Goal: Task Accomplishment & Management: Complete application form

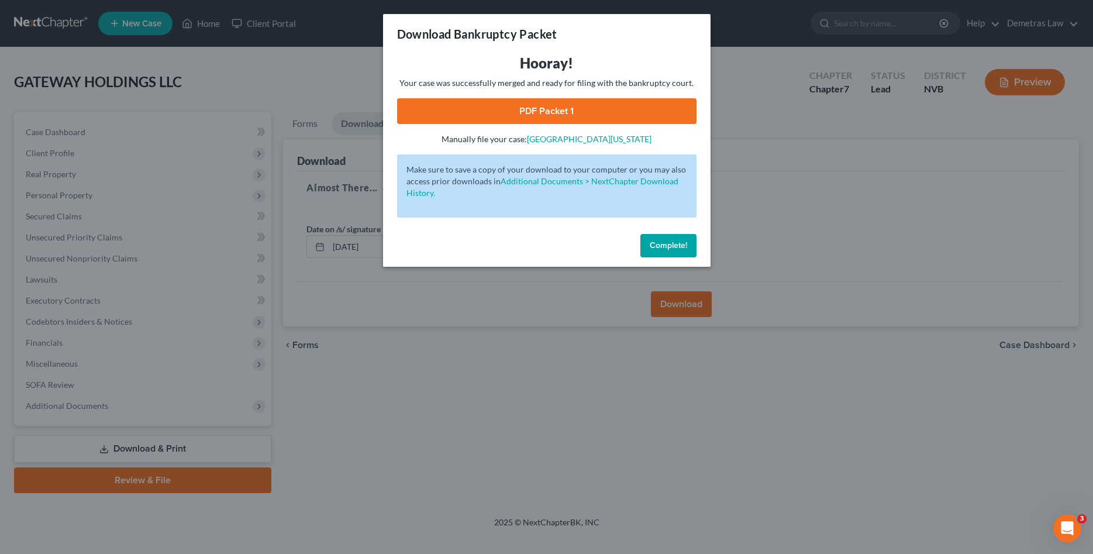
click at [664, 245] on span "Complete!" at bounding box center [667, 245] width 37 height 10
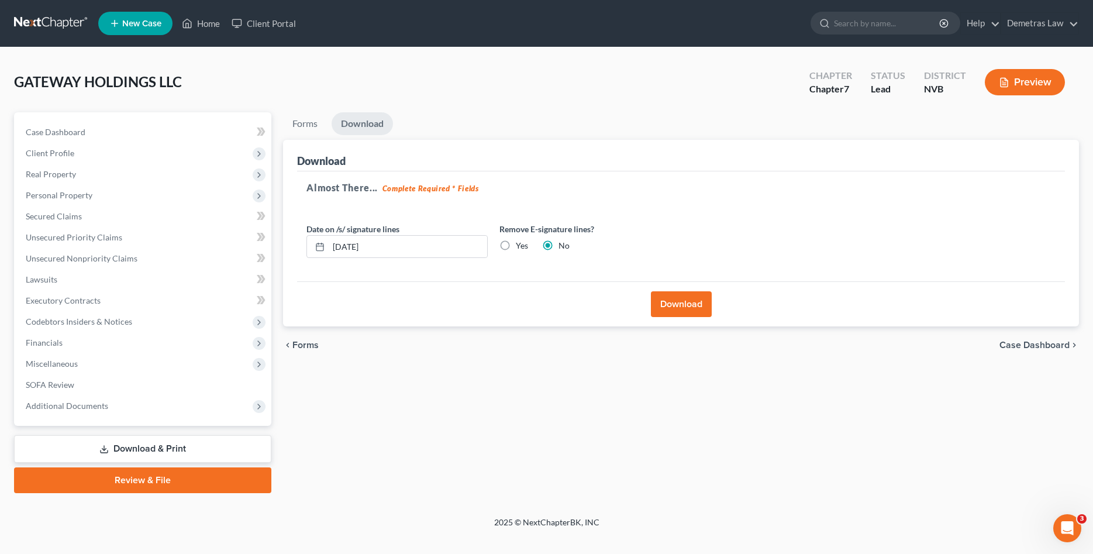
click at [471, 405] on div "Forms Download Forms Forms to Download Select which forms you would like to dow…" at bounding box center [680, 302] width 807 height 381
click at [55, 155] on span "Client Profile" at bounding box center [50, 153] width 49 height 10
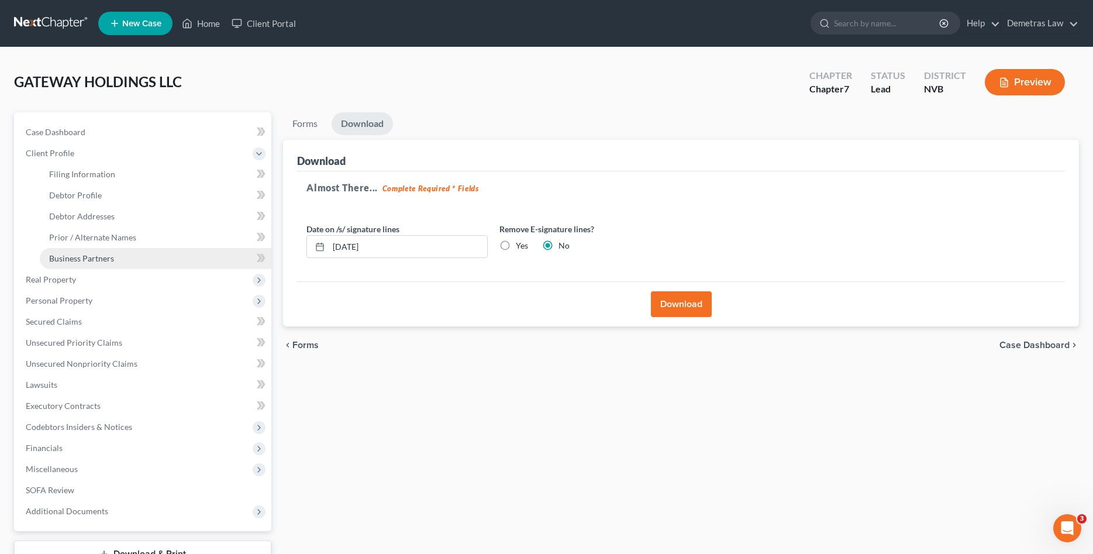
click at [94, 259] on span "Business Partners" at bounding box center [81, 258] width 65 height 10
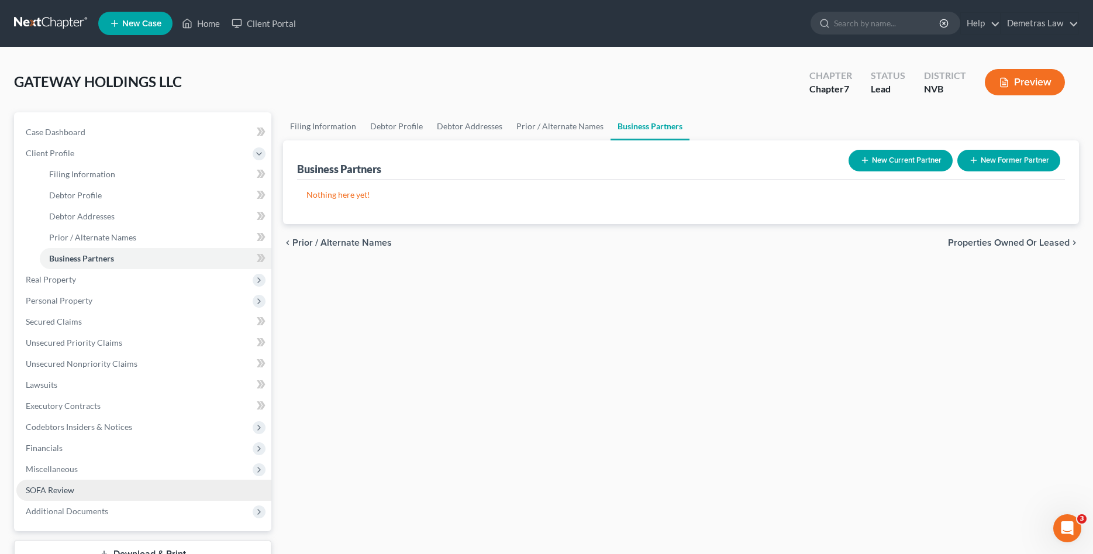
click at [40, 490] on span "SOFA Review" at bounding box center [50, 490] width 49 height 10
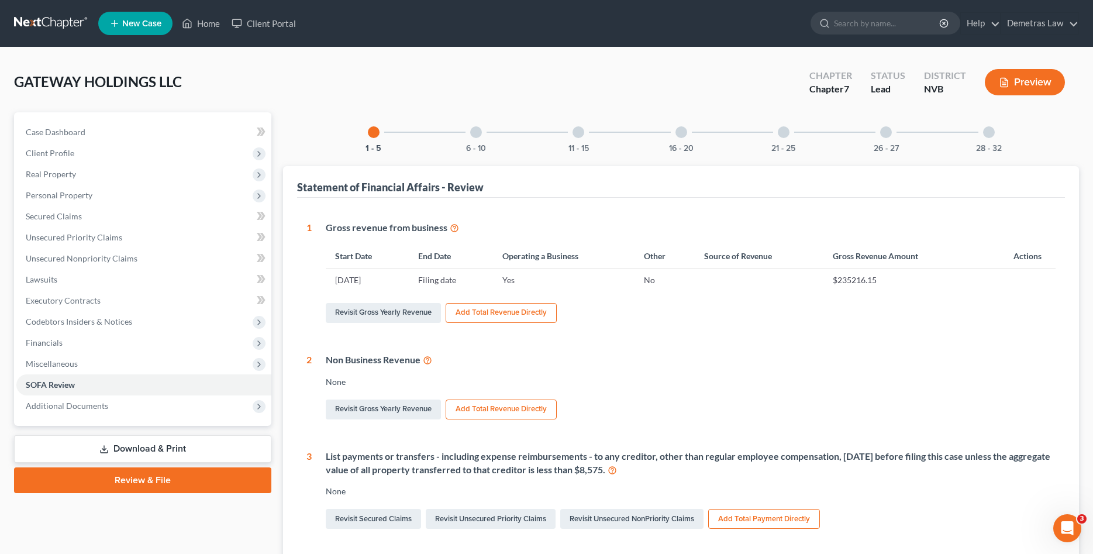
click at [991, 127] on div at bounding box center [989, 132] width 12 height 12
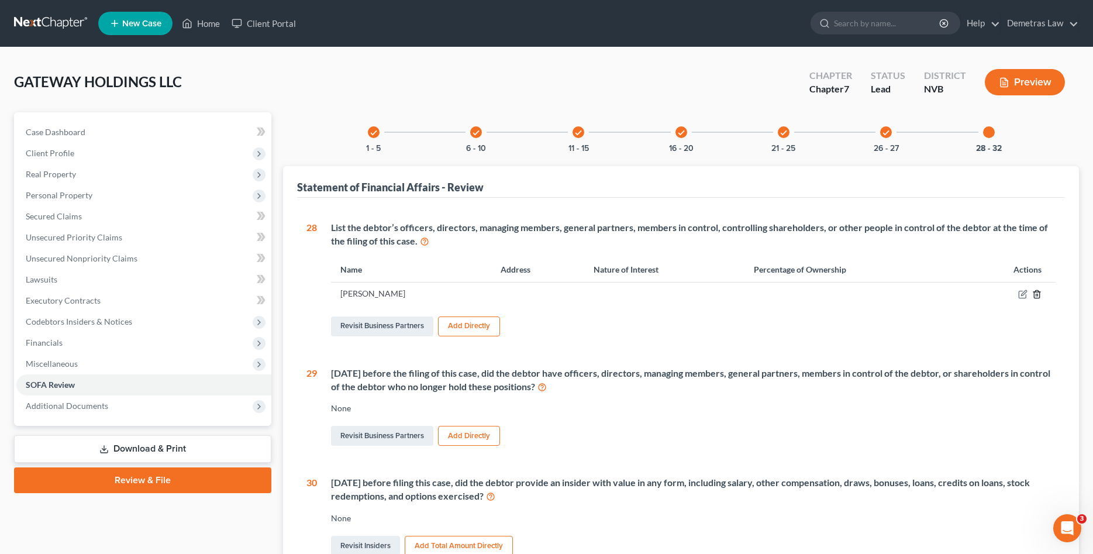
click at [1037, 295] on line "button" at bounding box center [1037, 295] width 0 height 2
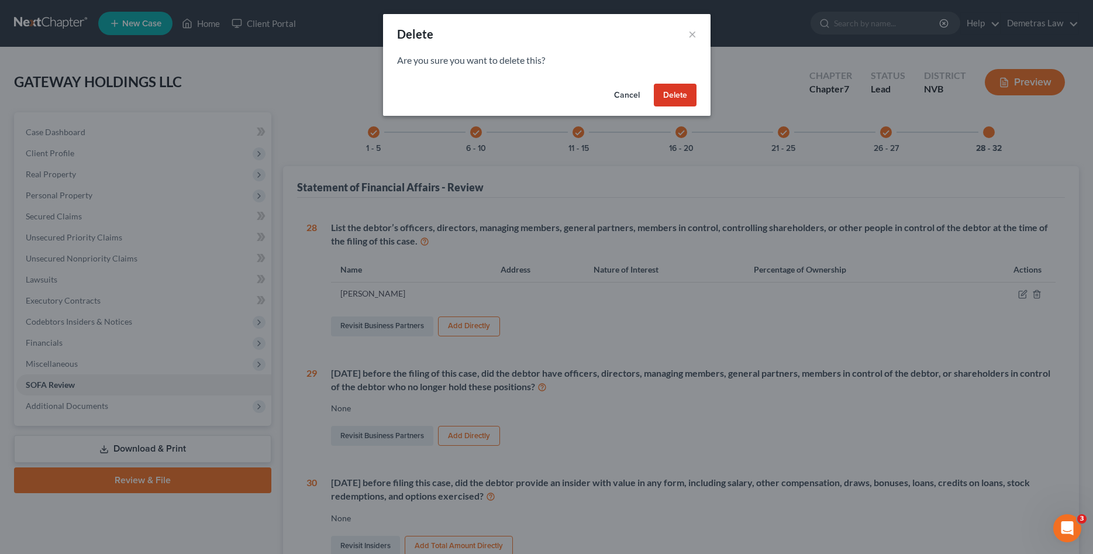
click at [683, 99] on button "Delete" at bounding box center [675, 95] width 43 height 23
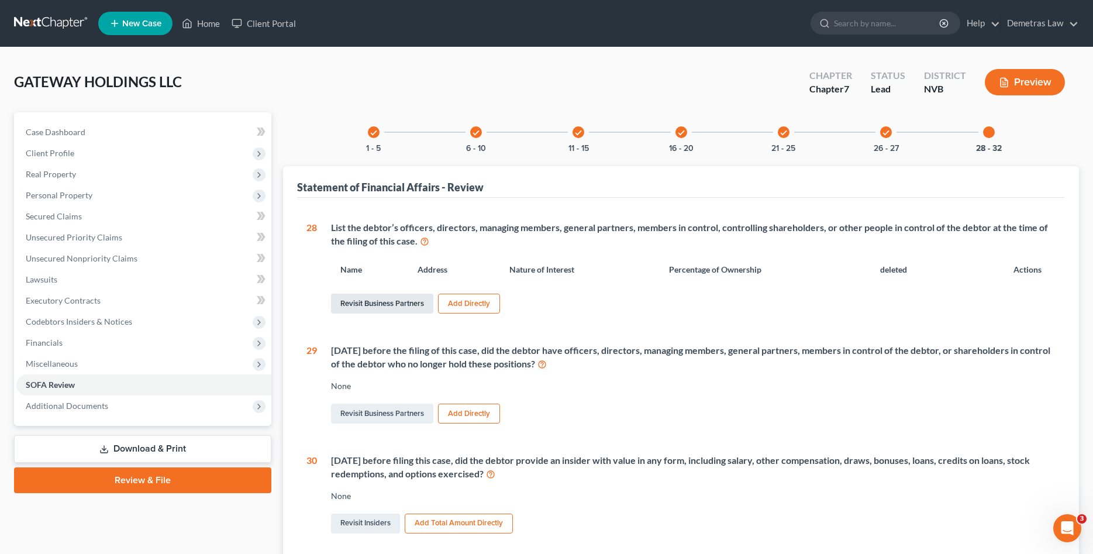
click at [371, 306] on link "Revisit Business Partners" at bounding box center [382, 303] width 102 height 20
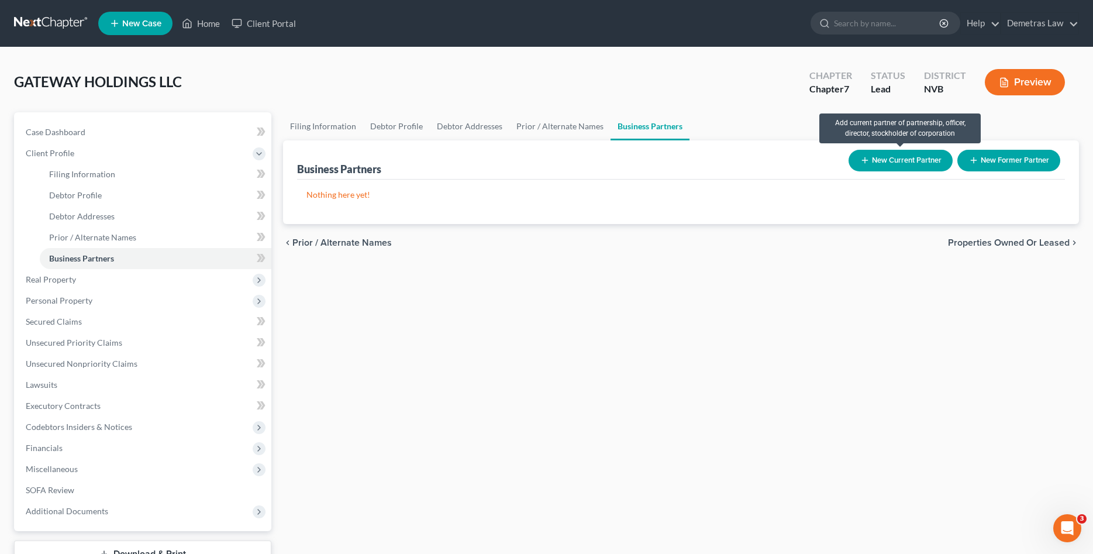
click at [896, 161] on button "New Current Partner" at bounding box center [900, 161] width 104 height 22
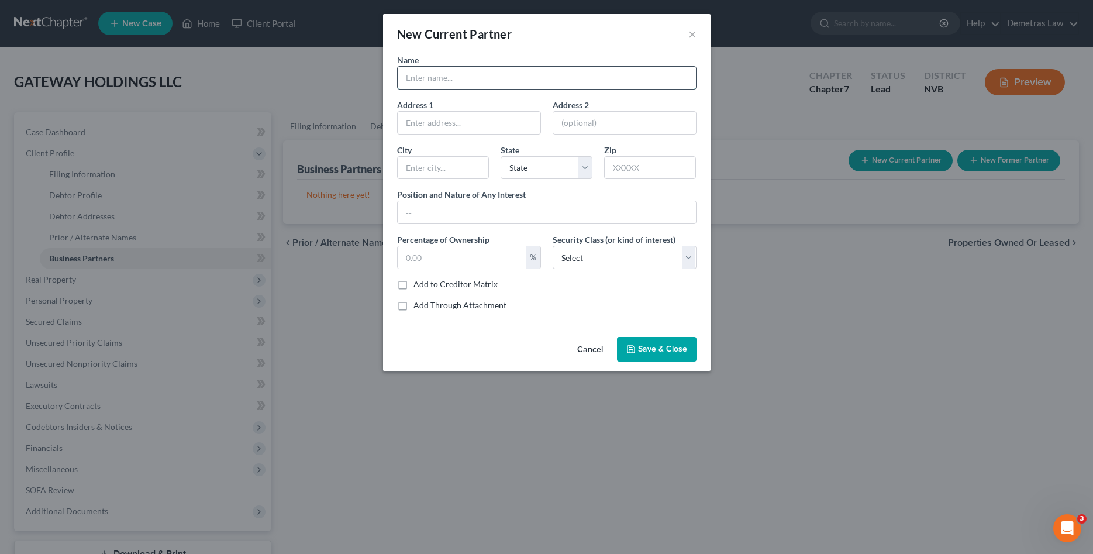
click at [440, 80] on input "text" at bounding box center [547, 78] width 298 height 22
type input "BBM Holdings LLC"
type input "[STREET_ADDRESS]"
type input "# 253"
type input "[GEOGRAPHIC_DATA]"
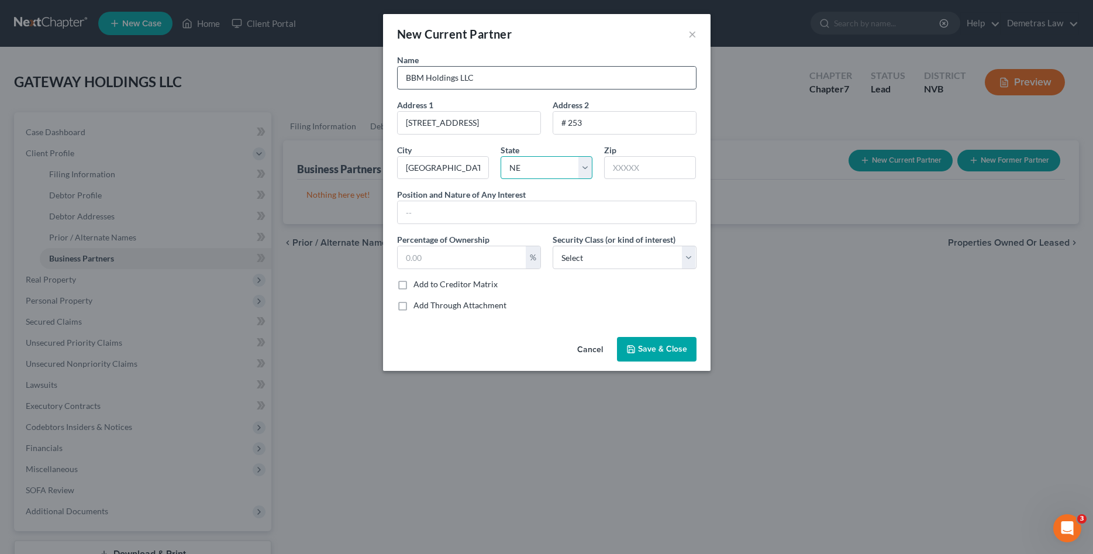
select select "31"
type input "89123"
click at [445, 260] on input "text" at bounding box center [462, 257] width 128 height 22
type input "98"
click at [552, 246] on select "Select Select Common Stockholder General Partner Limited Partner Managing Membe…" at bounding box center [624, 257] width 144 height 23
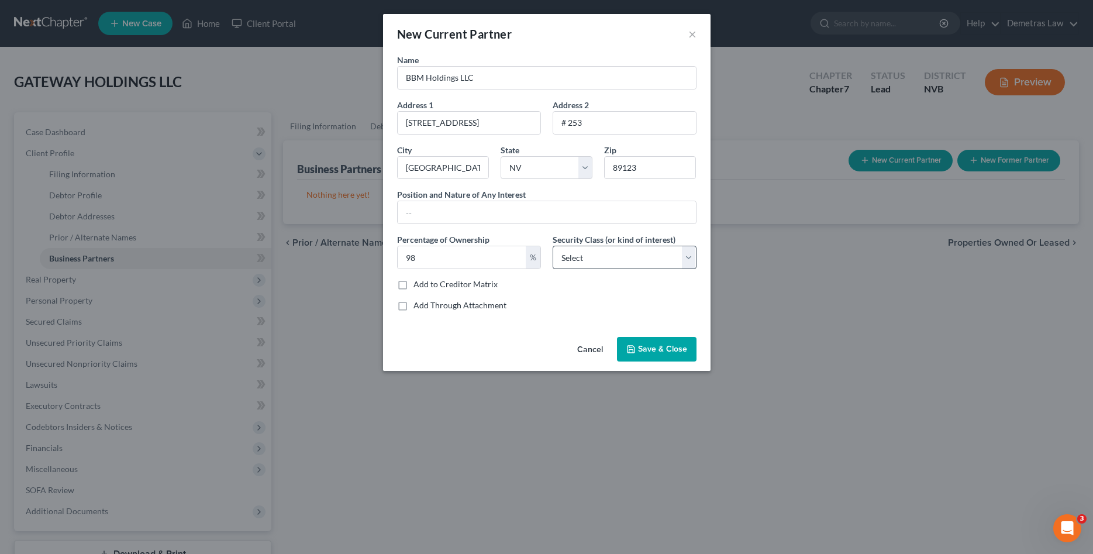
click at [810, 377] on div "New Current Partner × Name BBM Holdings LLC Address 1 [STREET_ADDRESS] Address …" at bounding box center [546, 277] width 1093 height 554
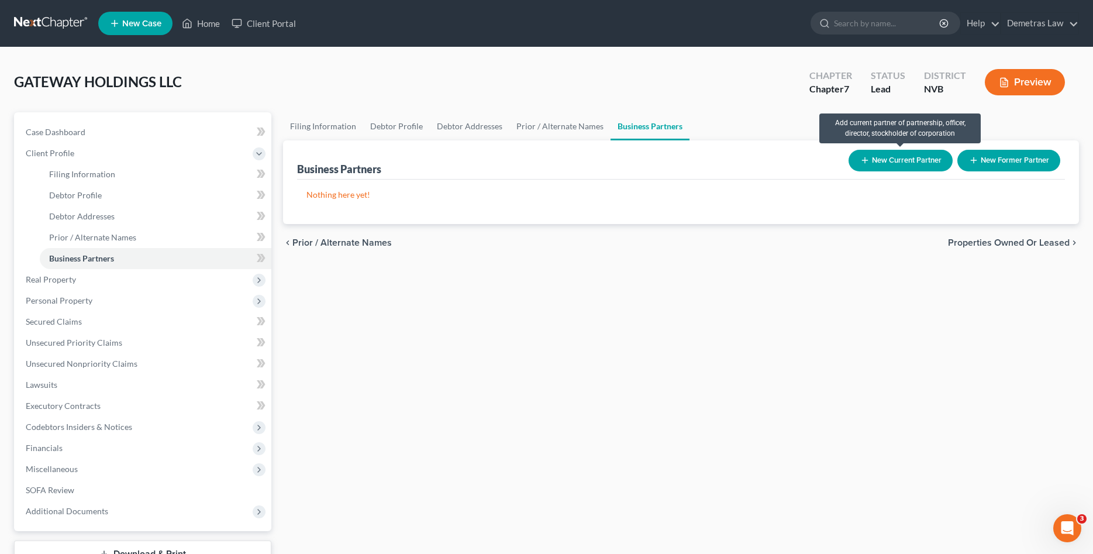
click at [901, 164] on button "New Current Partner" at bounding box center [900, 161] width 104 height 22
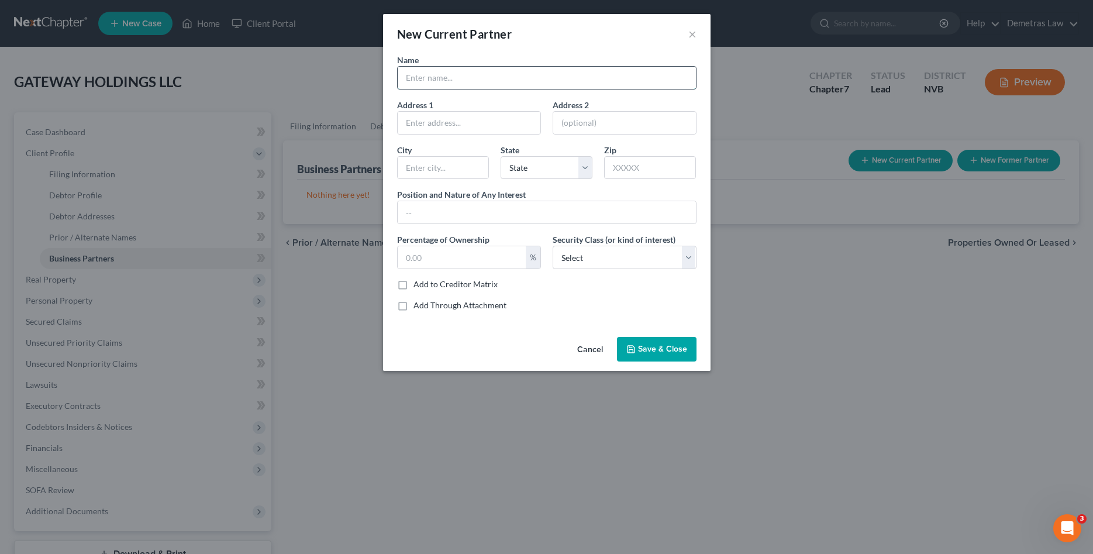
click at [463, 78] on input "text" at bounding box center [547, 78] width 298 height 22
type input "BBM Holdings, LLC"
type input "[STREET_ADDRESS]"
type input "Suite 253"
type input "[GEOGRAPHIC_DATA]"
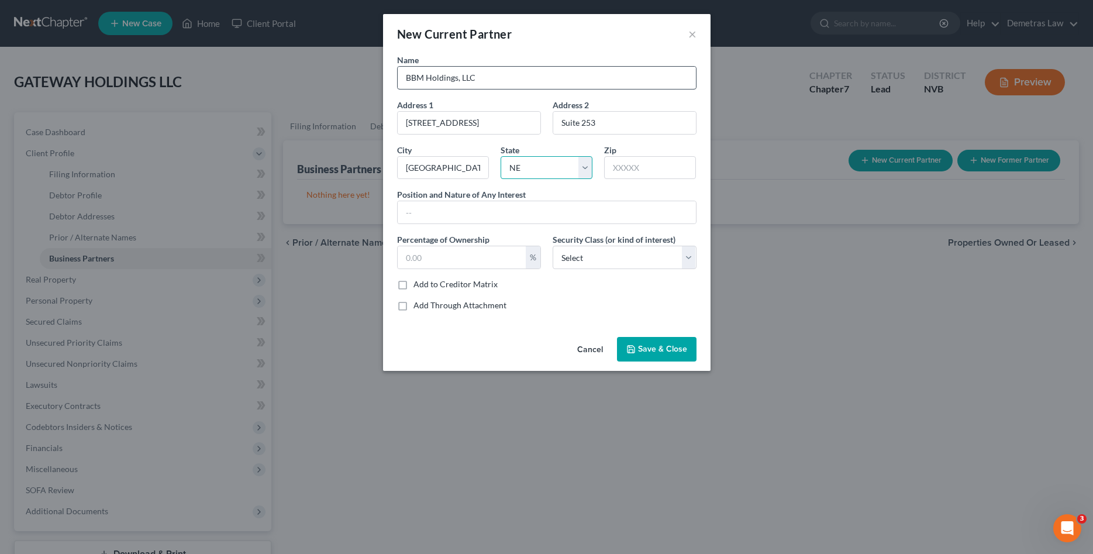
select select "31"
type input "89123"
type input "98"
select select "4"
click at [661, 352] on span "Save & Close" at bounding box center [662, 349] width 49 height 10
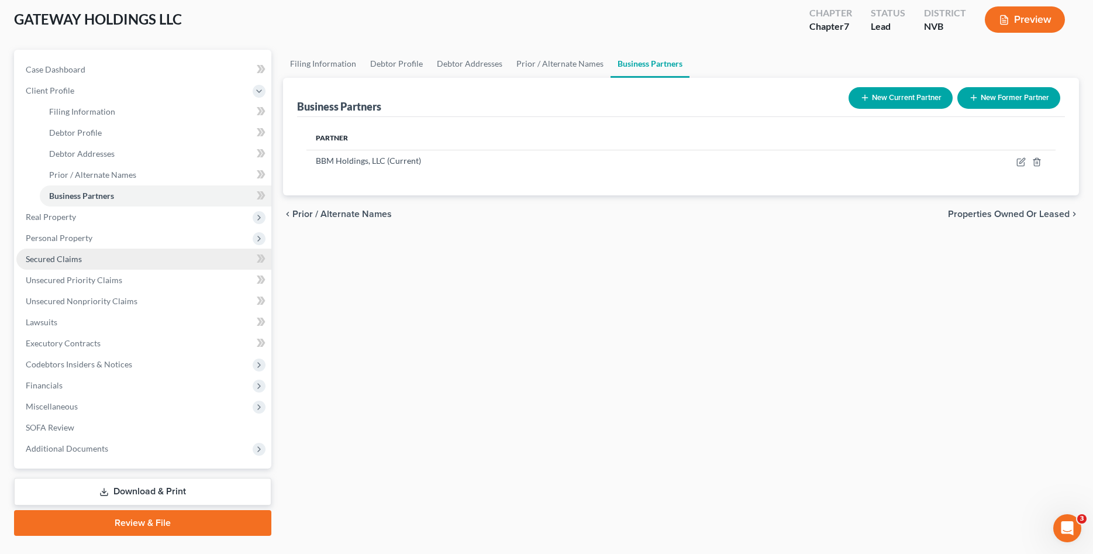
scroll to position [88, 0]
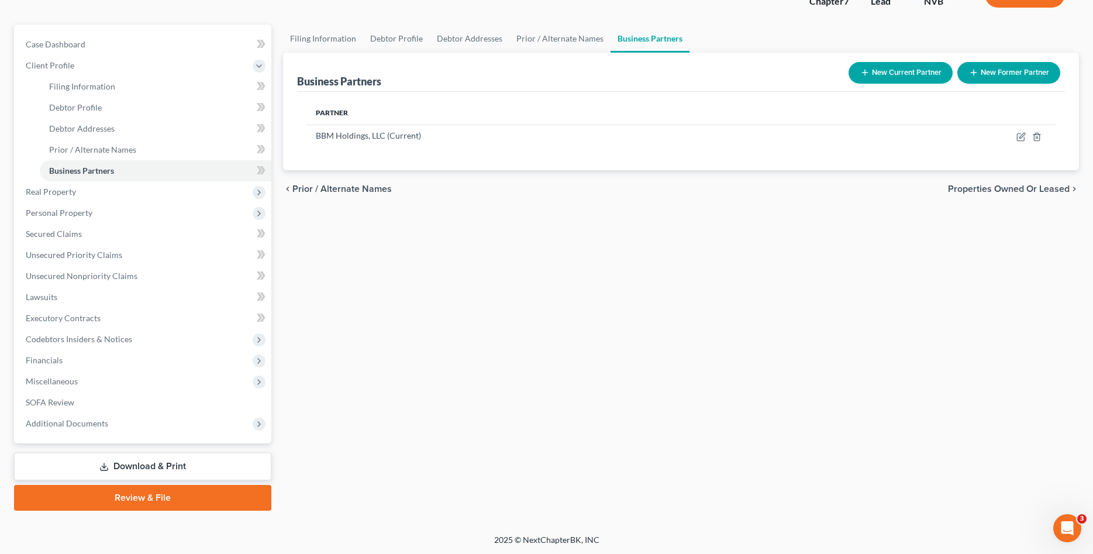
click at [172, 461] on link "Download & Print" at bounding box center [142, 465] width 257 height 27
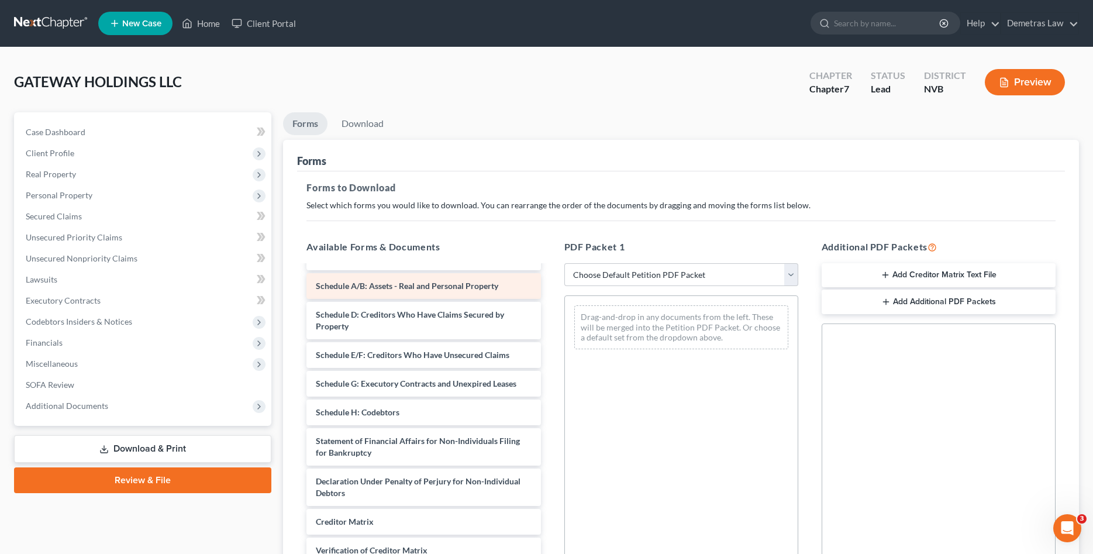
scroll to position [158, 0]
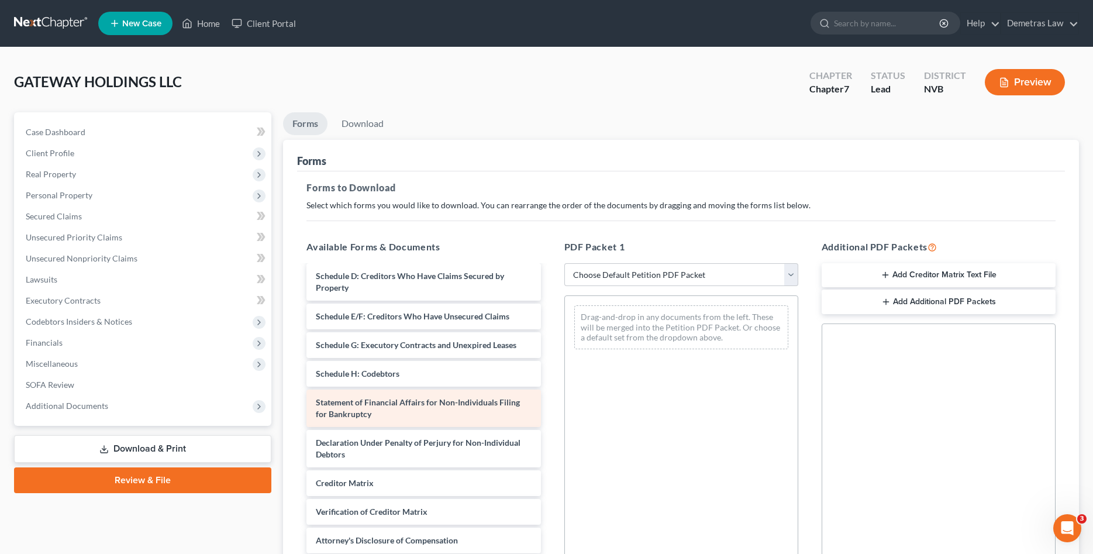
click at [418, 416] on div "Statement of Financial Affairs for Non-Individuals Filing for Bankruptcy" at bounding box center [423, 407] width 234 height 37
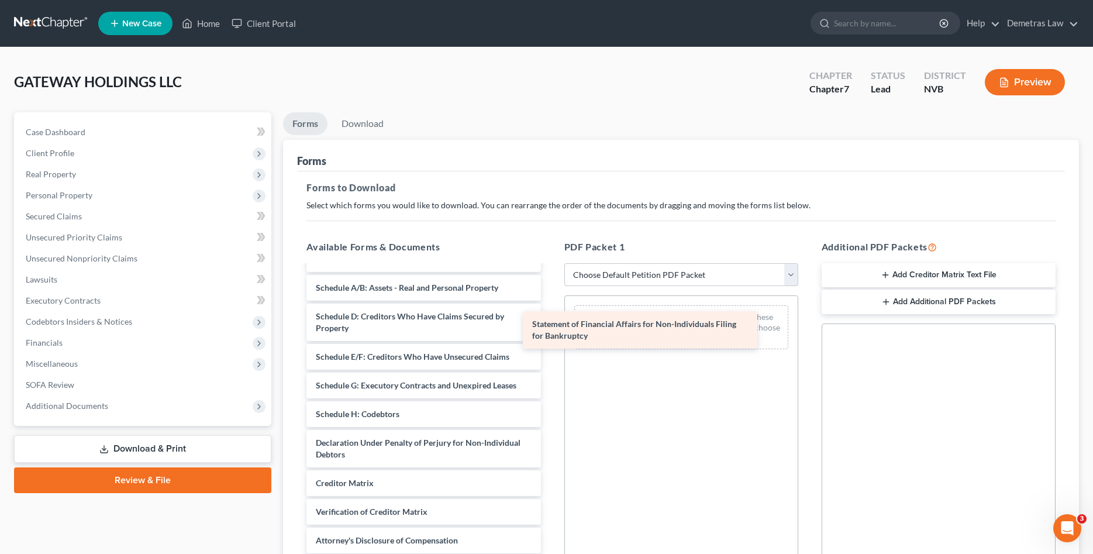
drag, startPoint x: 415, startPoint y: 414, endPoint x: 641, endPoint y: 326, distance: 242.3
click at [550, 326] on div "Statement of Financial Affairs for Non-Individuals Filing for Bankruptcy Declar…" at bounding box center [423, 364] width 253 height 433
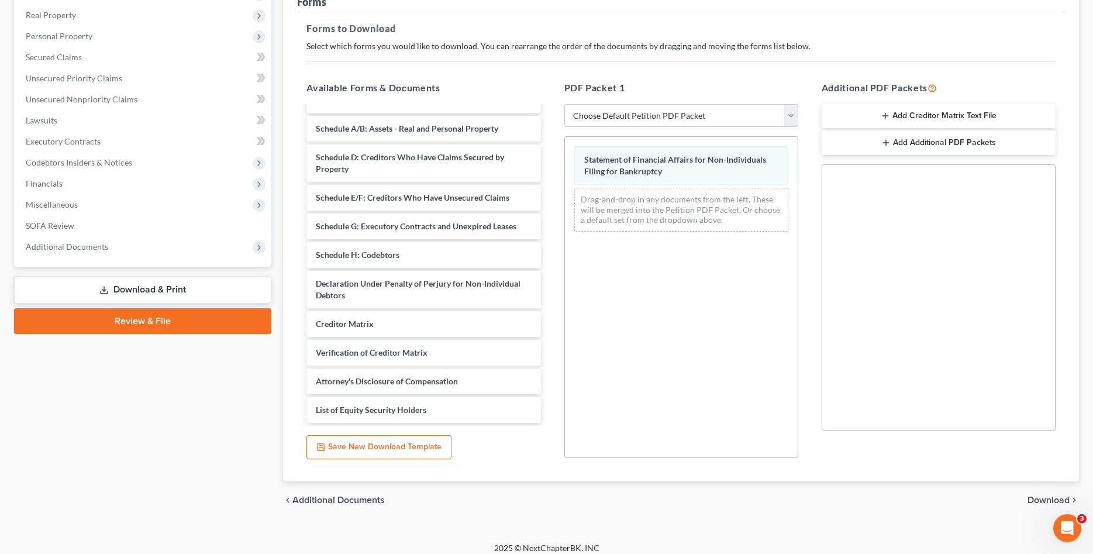
scroll to position [168, 0]
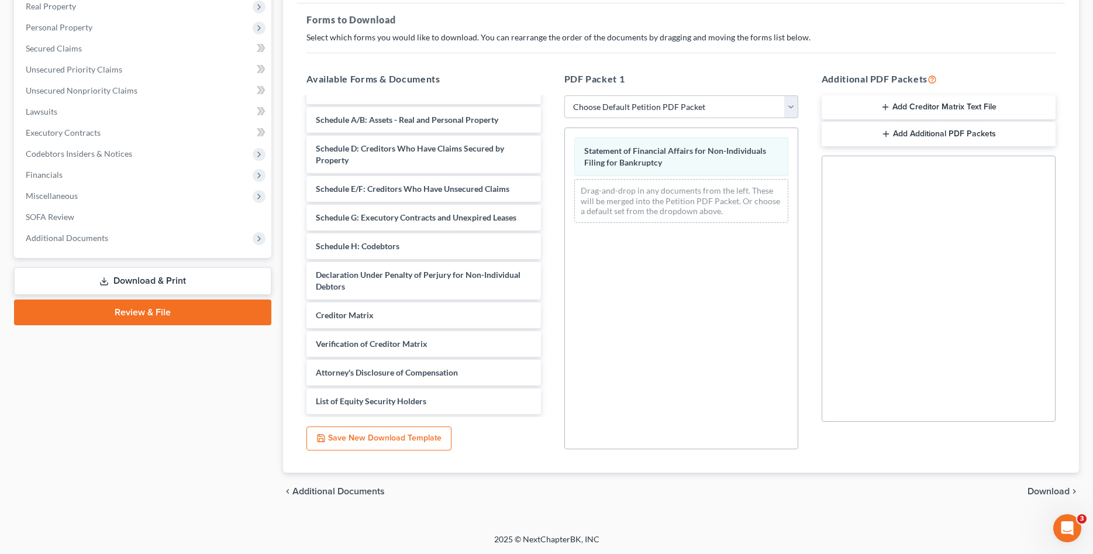
click at [1034, 489] on span "Download" at bounding box center [1048, 490] width 42 height 9
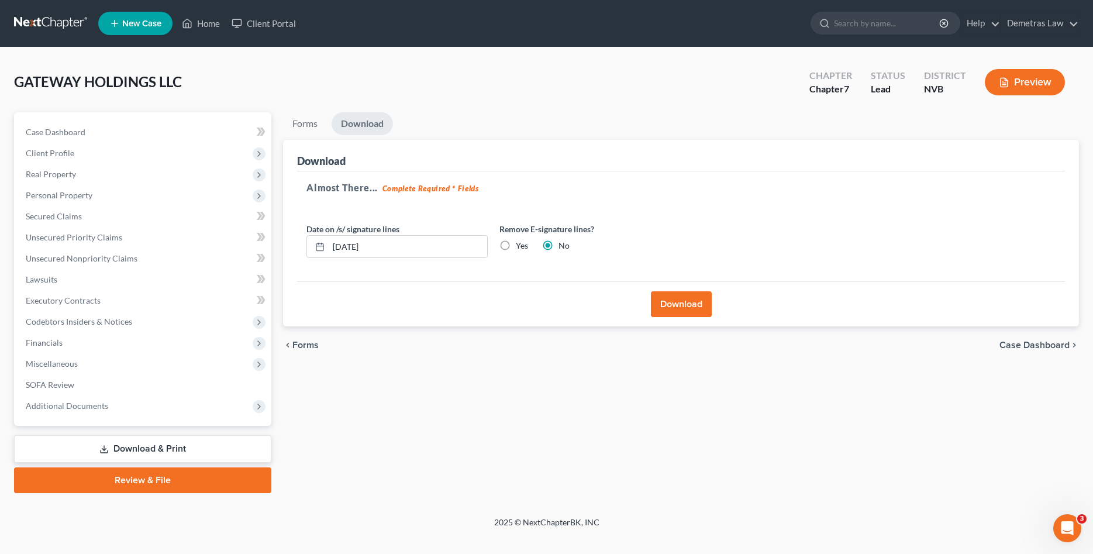
scroll to position [0, 0]
click at [676, 306] on button "Download" at bounding box center [681, 304] width 61 height 26
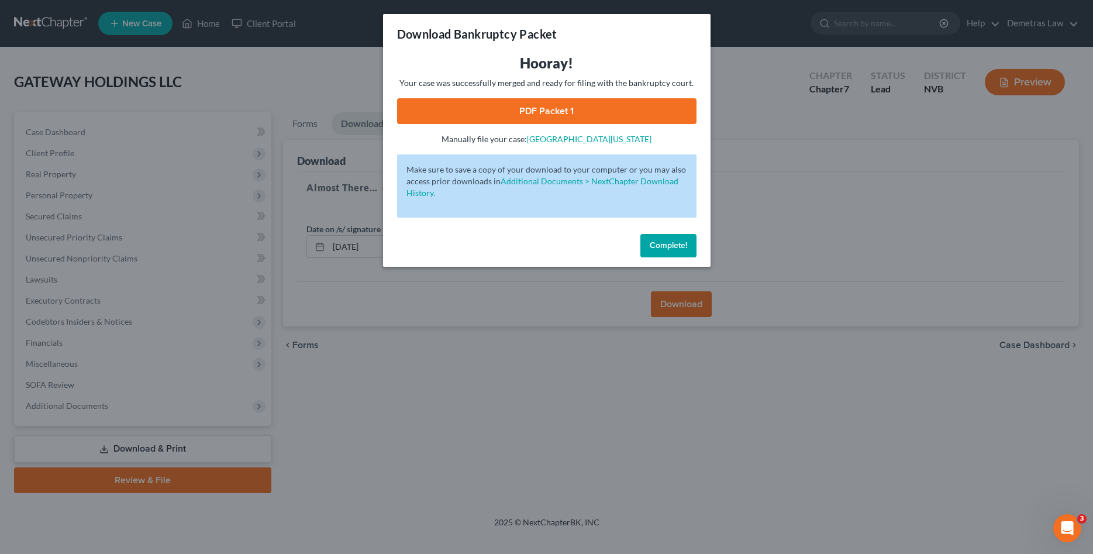
click at [488, 106] on link "PDF Packet 1" at bounding box center [546, 111] width 299 height 26
click at [665, 247] on span "Complete!" at bounding box center [667, 245] width 37 height 10
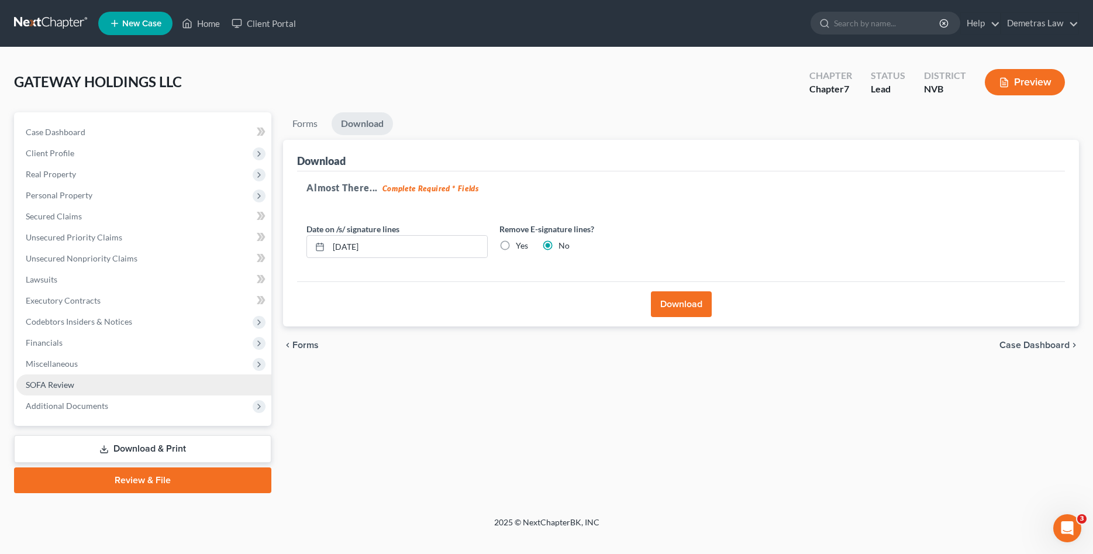
click at [57, 384] on span "SOFA Review" at bounding box center [50, 384] width 49 height 10
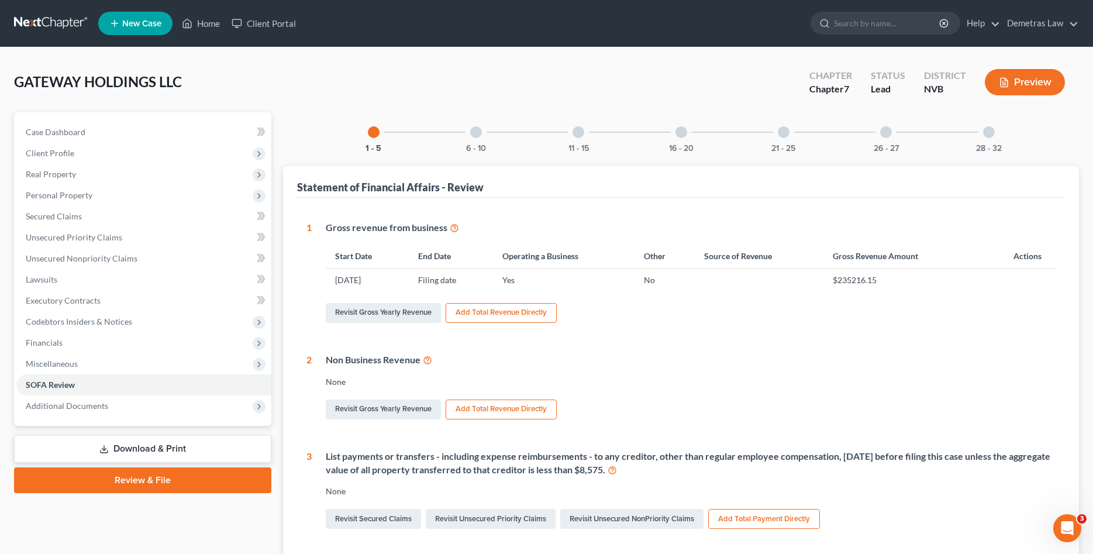
click at [146, 448] on link "Download & Print" at bounding box center [142, 448] width 257 height 27
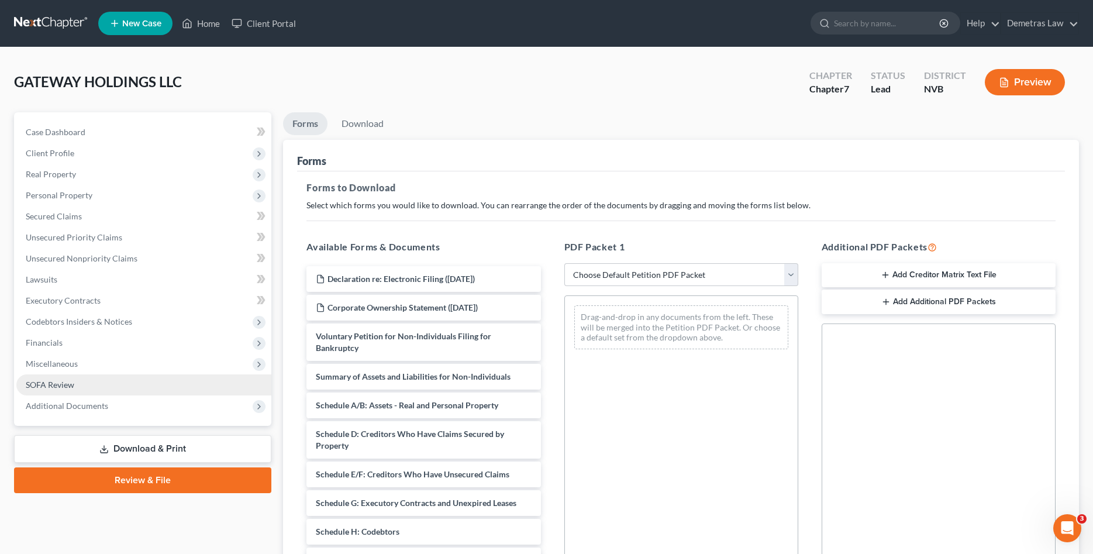
click at [32, 384] on span "SOFA Review" at bounding box center [50, 384] width 49 height 10
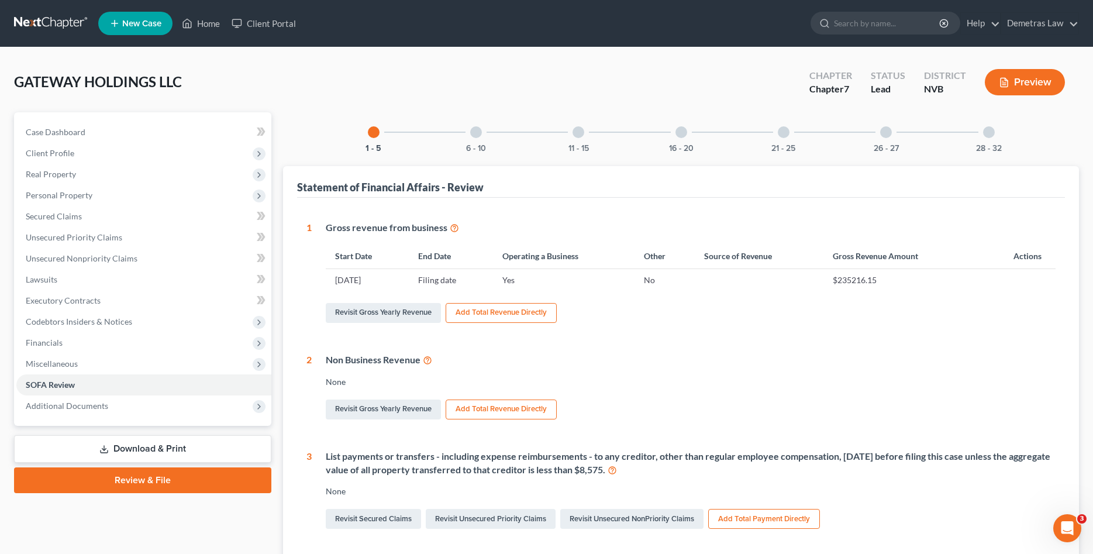
click at [988, 133] on div at bounding box center [989, 132] width 12 height 12
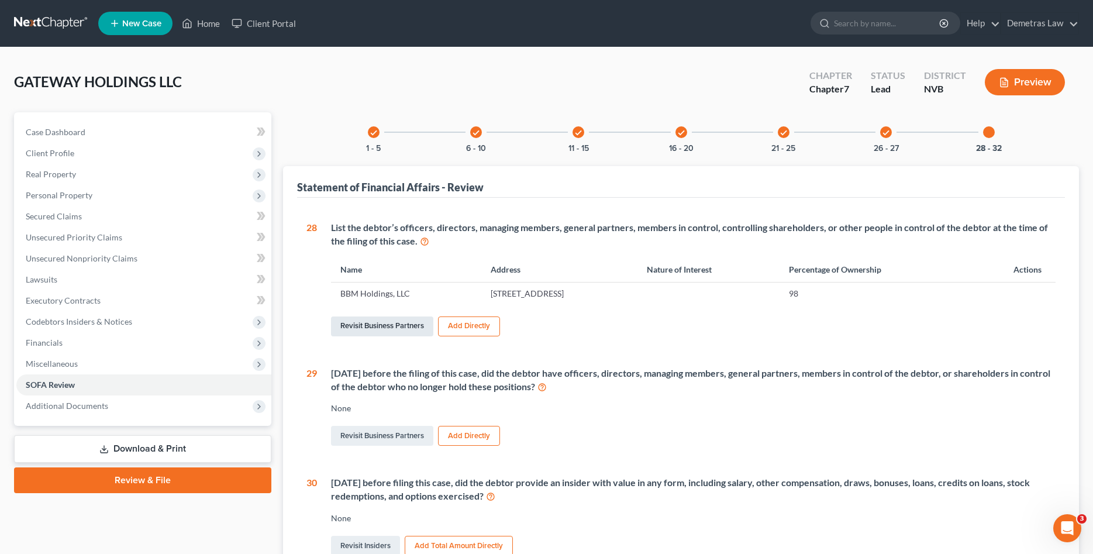
click at [358, 329] on link "Revisit Business Partners" at bounding box center [382, 326] width 102 height 20
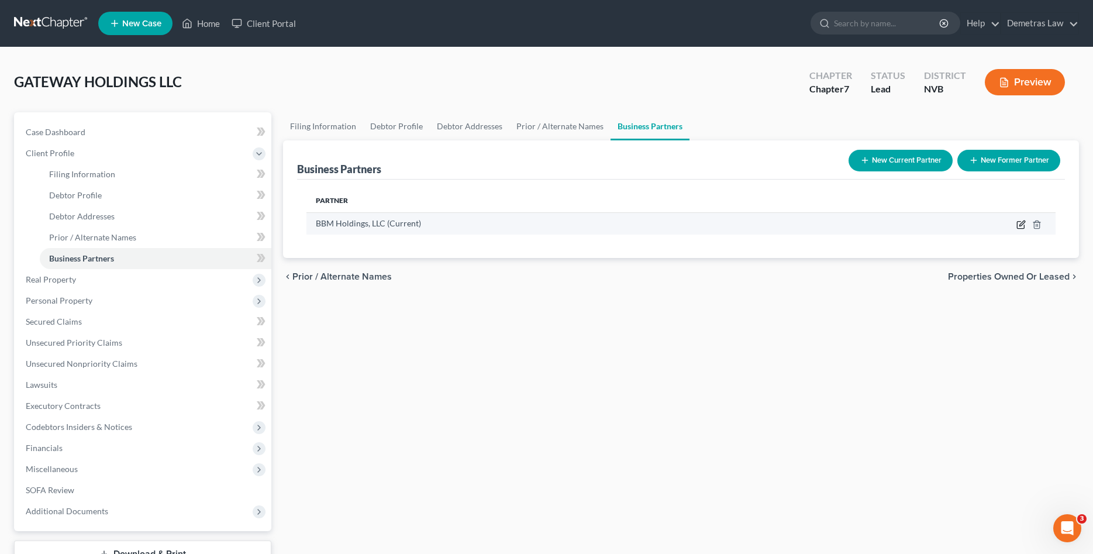
click at [1021, 225] on icon "button" at bounding box center [1021, 222] width 5 height 5
select select "31"
select select "4"
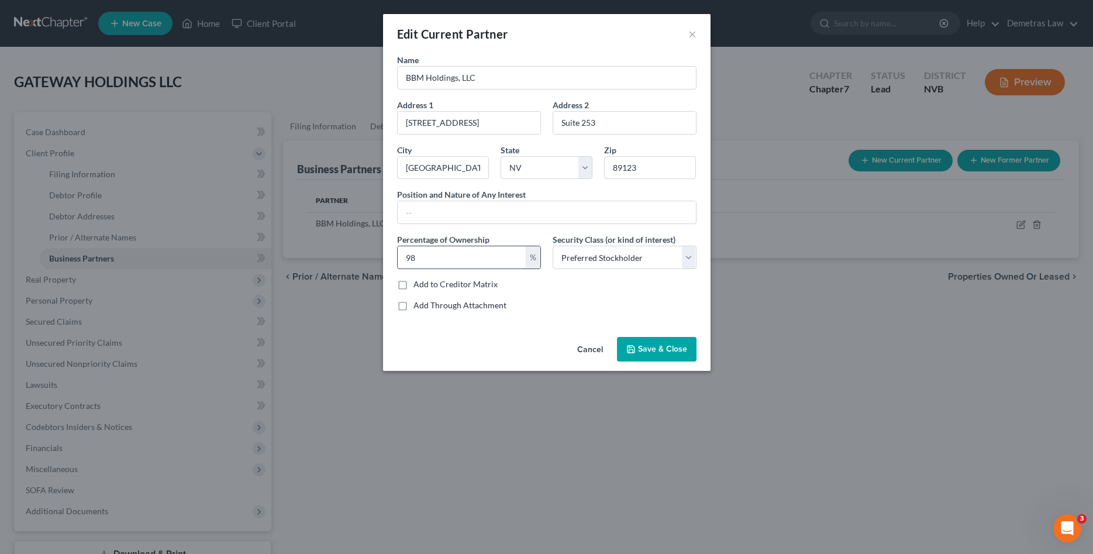
click at [450, 255] on input "98" at bounding box center [462, 257] width 128 height 22
drag, startPoint x: 450, startPoint y: 255, endPoint x: 370, endPoint y: 256, distance: 80.1
click at [398, 256] on input "98" at bounding box center [462, 257] width 128 height 22
type input "100"
click at [671, 349] on span "Save & Close" at bounding box center [662, 349] width 49 height 10
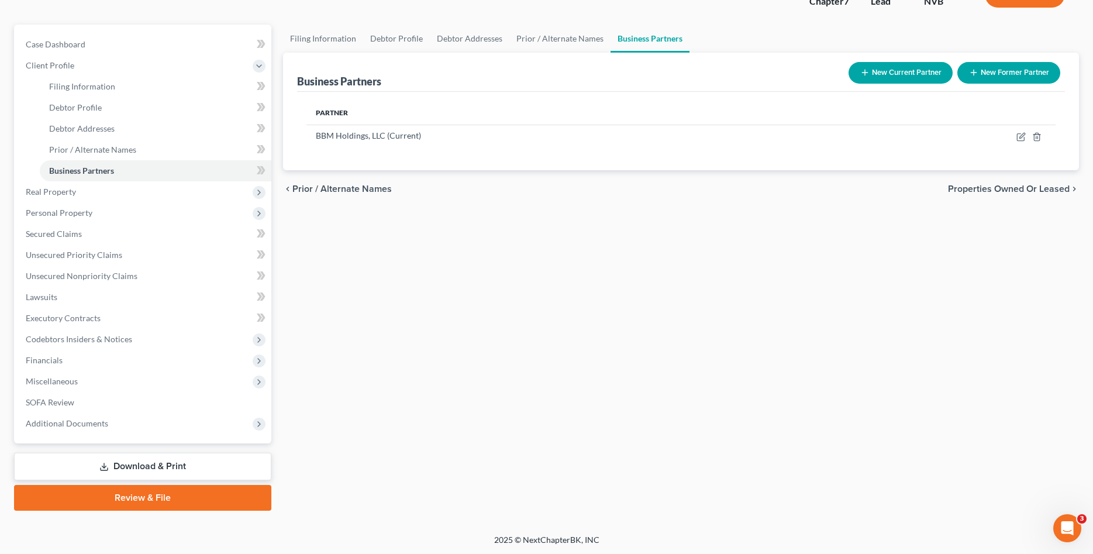
click at [171, 465] on link "Download & Print" at bounding box center [142, 465] width 257 height 27
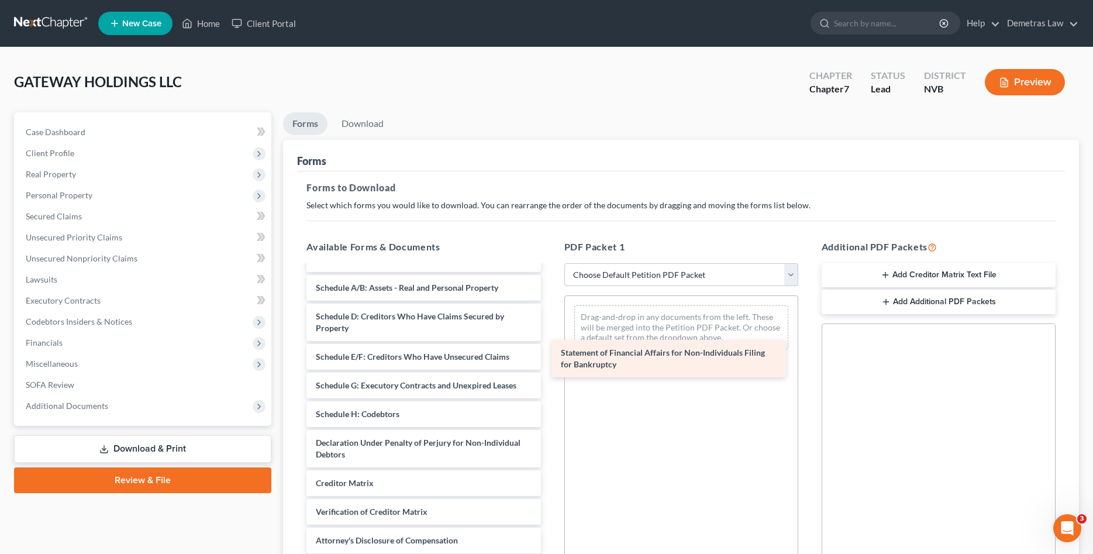
scroll to position [118, 0]
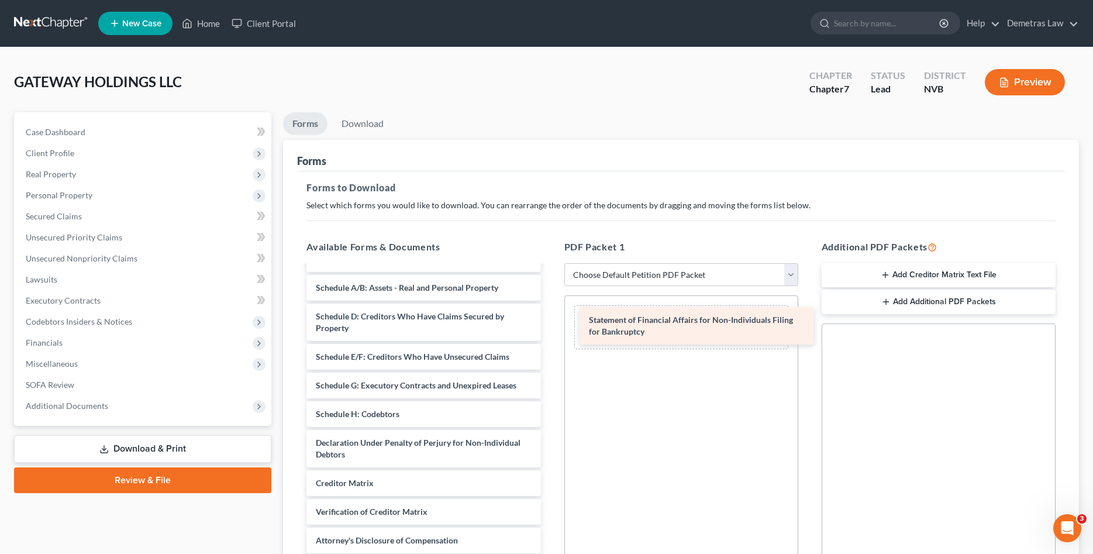
drag, startPoint x: 372, startPoint y: 448, endPoint x: 645, endPoint y: 327, distance: 298.4
click at [550, 327] on div "Statement of Financial Affairs for Non-Individuals Filing for Bankruptcy Declar…" at bounding box center [423, 364] width 253 height 433
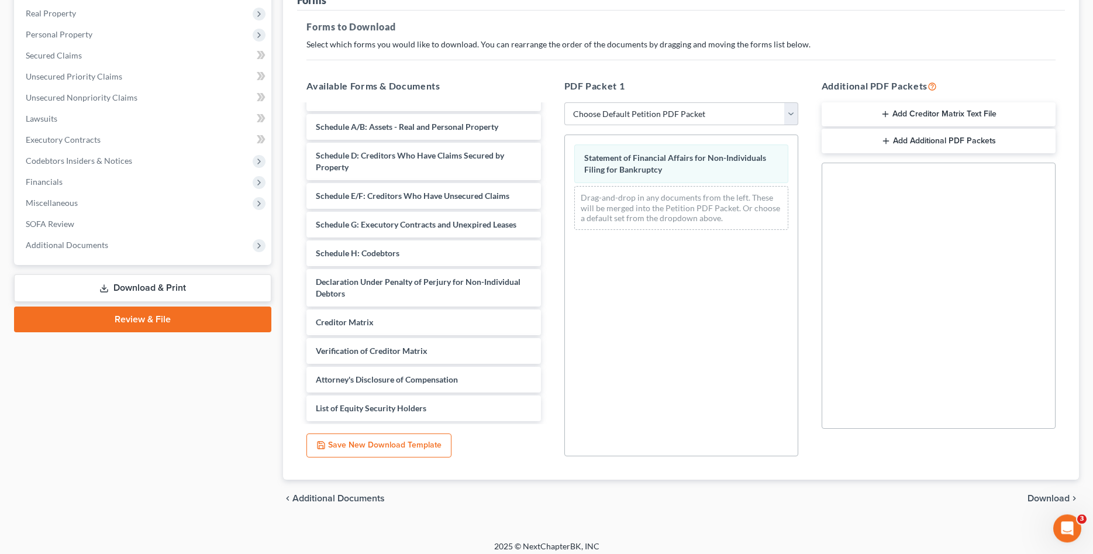
scroll to position [168, 0]
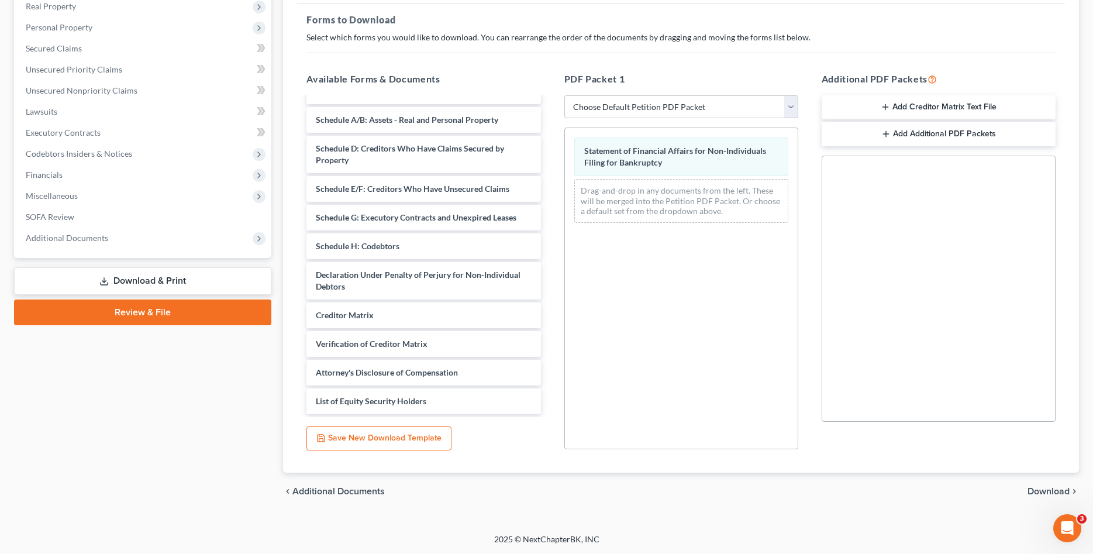
click at [1044, 489] on span "Download" at bounding box center [1048, 490] width 42 height 9
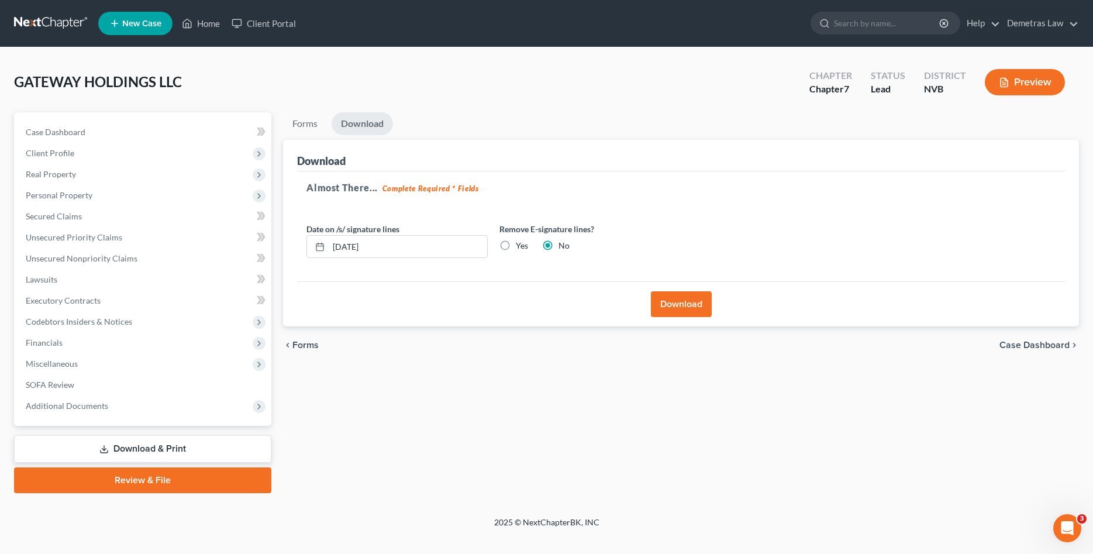
click at [670, 303] on button "Download" at bounding box center [681, 304] width 61 height 26
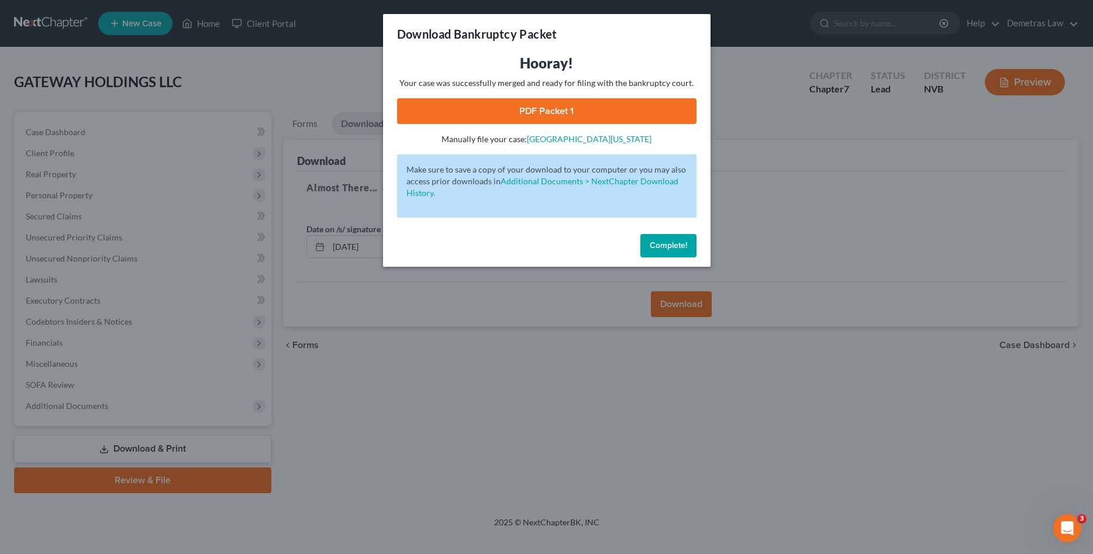
click at [550, 103] on link "PDF Packet 1" at bounding box center [546, 111] width 299 height 26
